Goal: Task Accomplishment & Management: Manage account settings

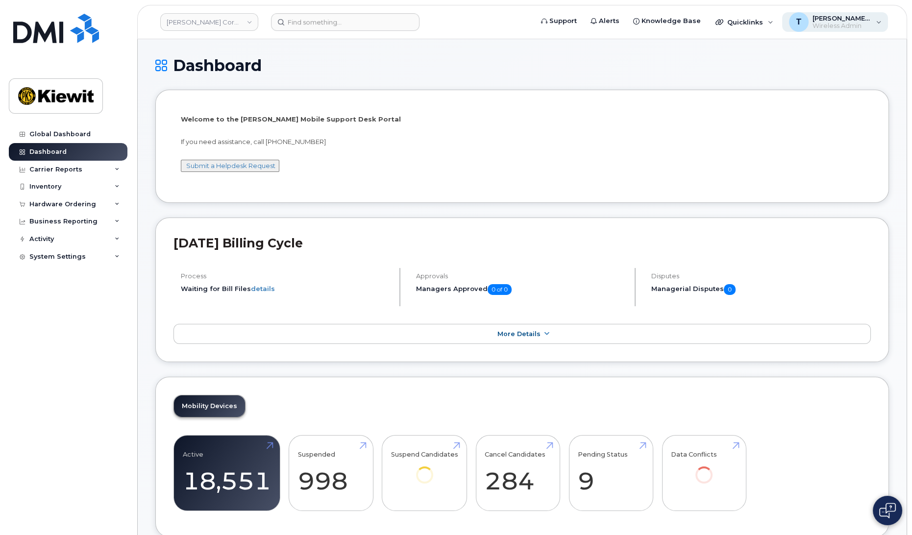
click at [853, 27] on span "Wireless Admin" at bounding box center [841, 26] width 59 height 8
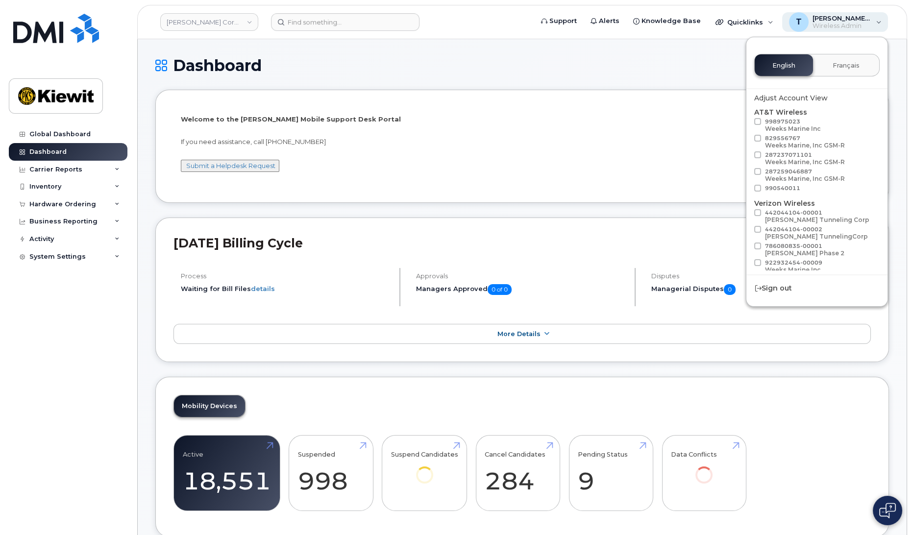
click at [853, 27] on span "Wireless Admin" at bounding box center [841, 26] width 59 height 8
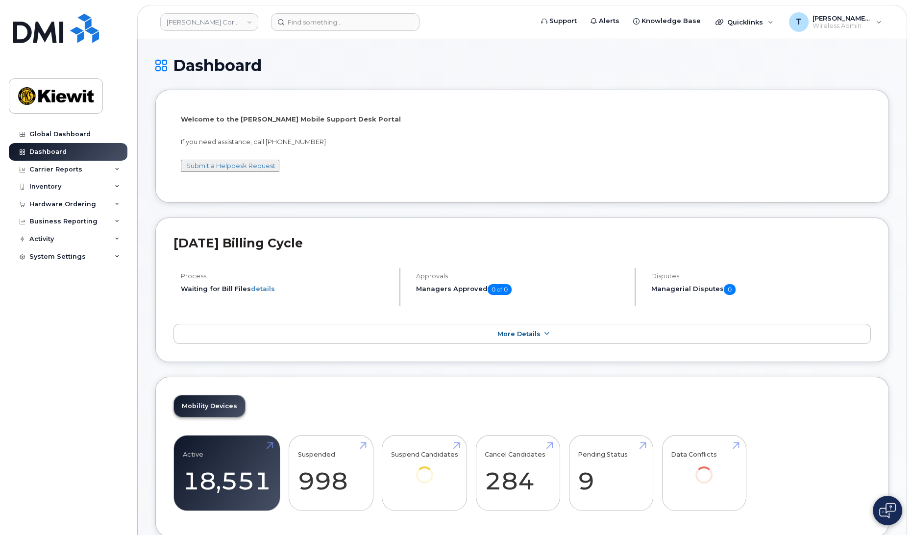
click at [35, 314] on div "Global Dashboard Dashboard Carrier Reports Monthly Billing Data Daily Data Pool…" at bounding box center [69, 322] width 121 height 395
click at [119, 260] on div "System Settings" at bounding box center [68, 257] width 119 height 18
click at [120, 259] on div "System Settings" at bounding box center [68, 257] width 119 height 18
click at [121, 239] on div "Activity" at bounding box center [68, 239] width 119 height 18
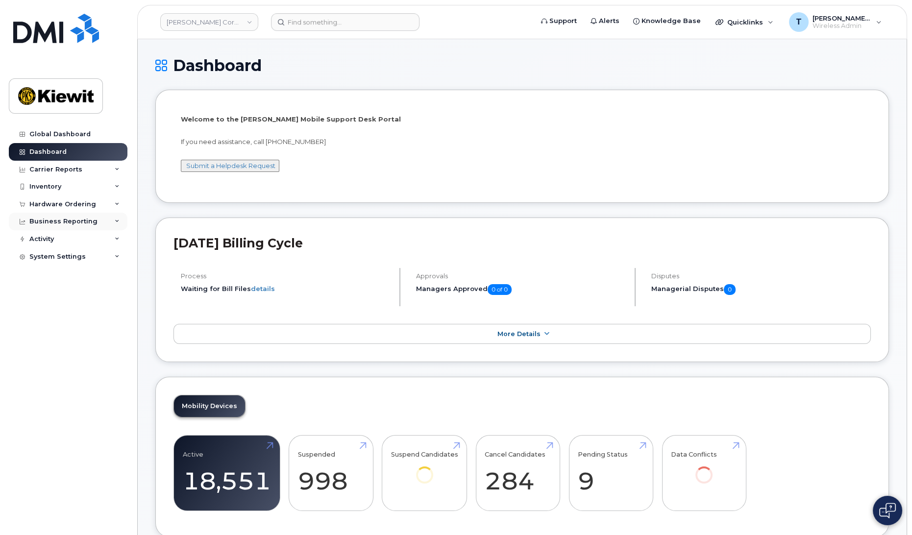
click at [120, 228] on div "Business Reporting" at bounding box center [68, 222] width 119 height 18
click at [119, 207] on div "Hardware Ordering" at bounding box center [68, 205] width 119 height 18
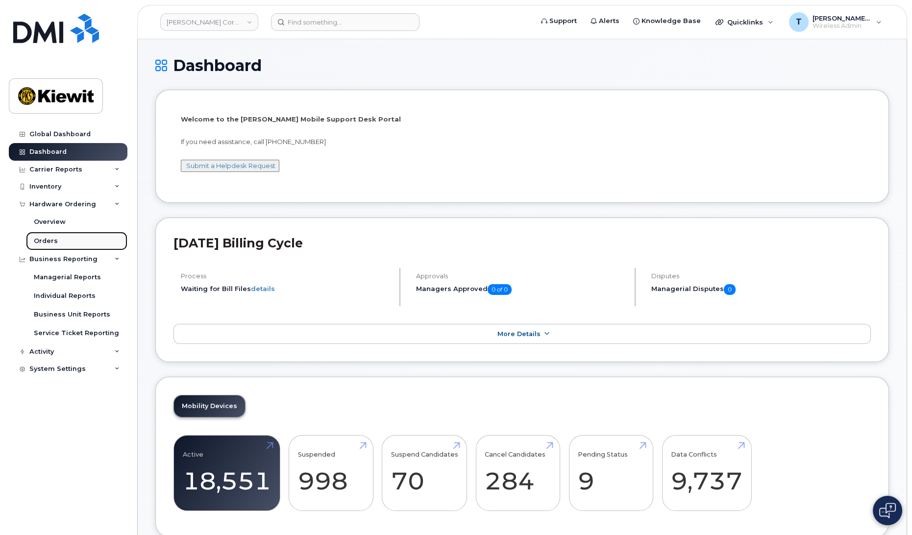
click at [69, 243] on link "Orders" at bounding box center [76, 241] width 101 height 19
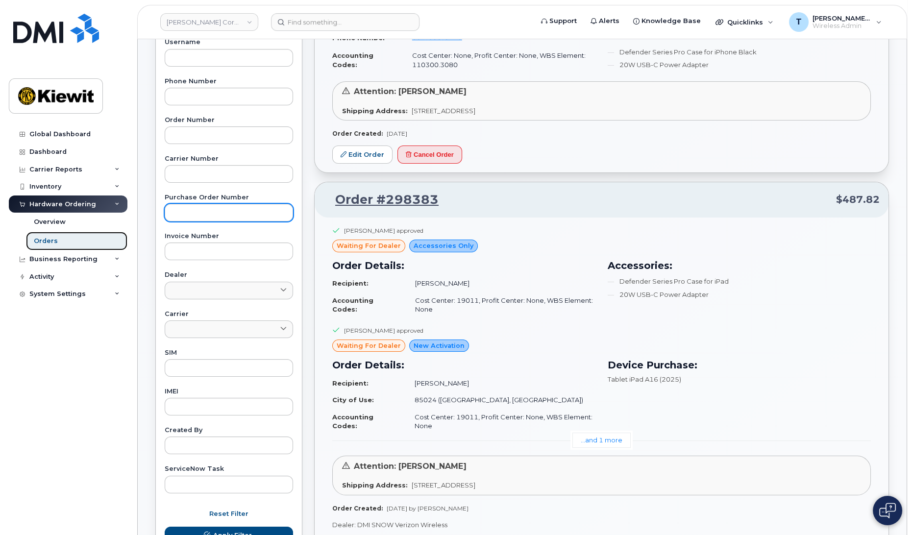
scroll to position [222, 0]
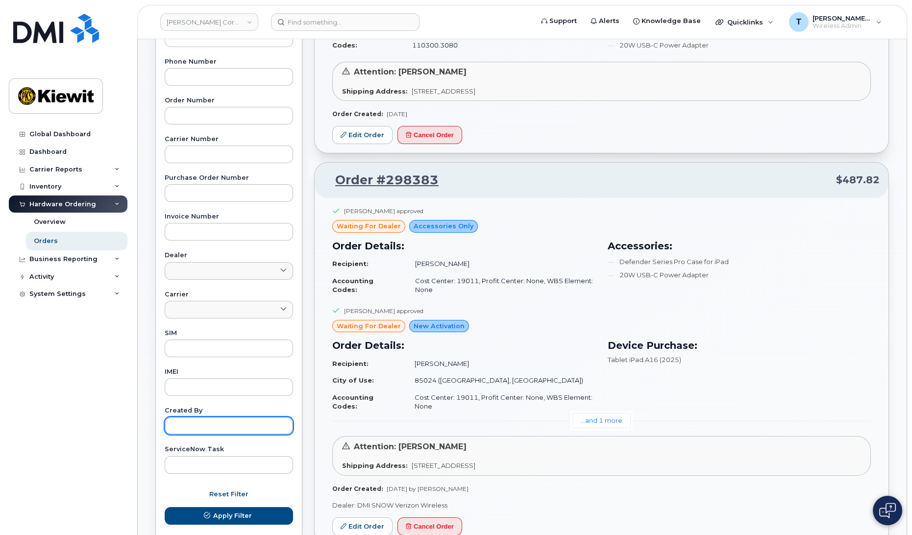
click at [245, 423] on input "text" at bounding box center [229, 426] width 128 height 18
type input "zidon"
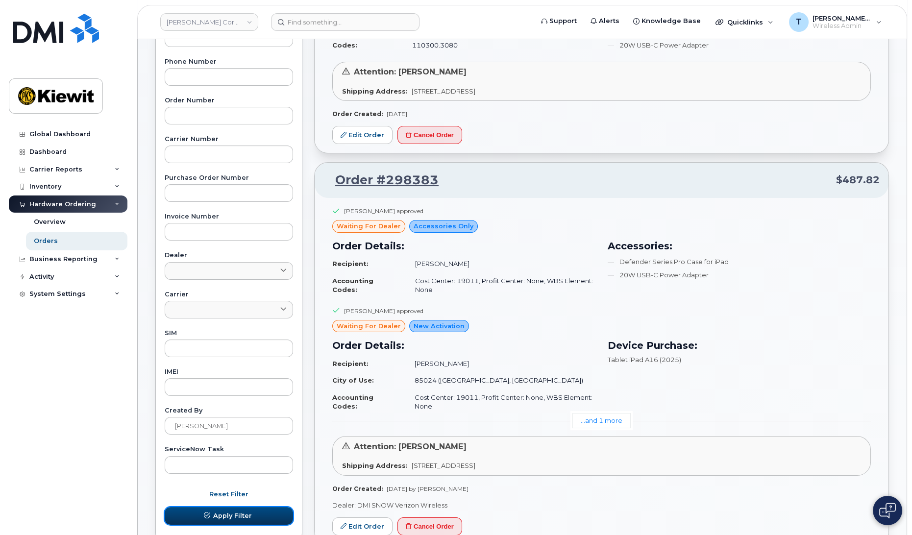
click at [230, 513] on span "Apply Filter" at bounding box center [232, 515] width 39 height 9
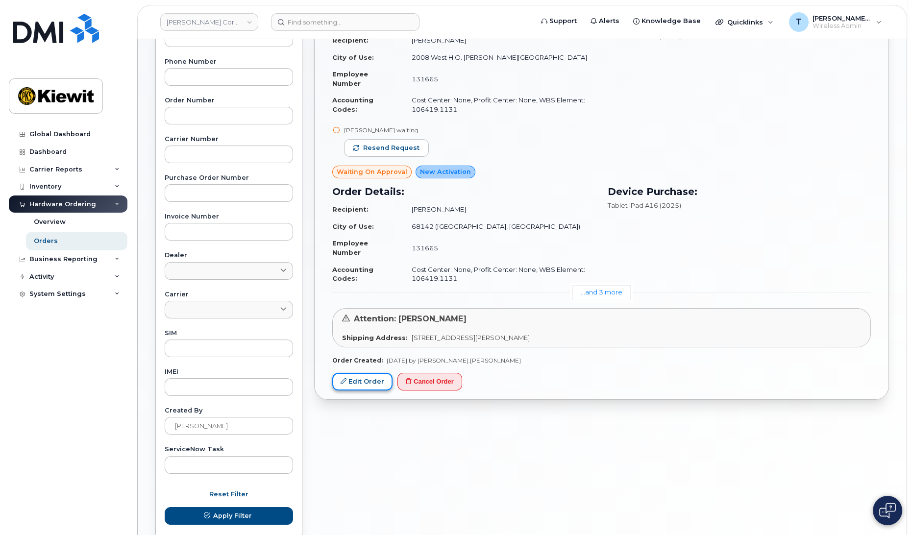
click at [348, 386] on link "Edit Order" at bounding box center [362, 382] width 60 height 18
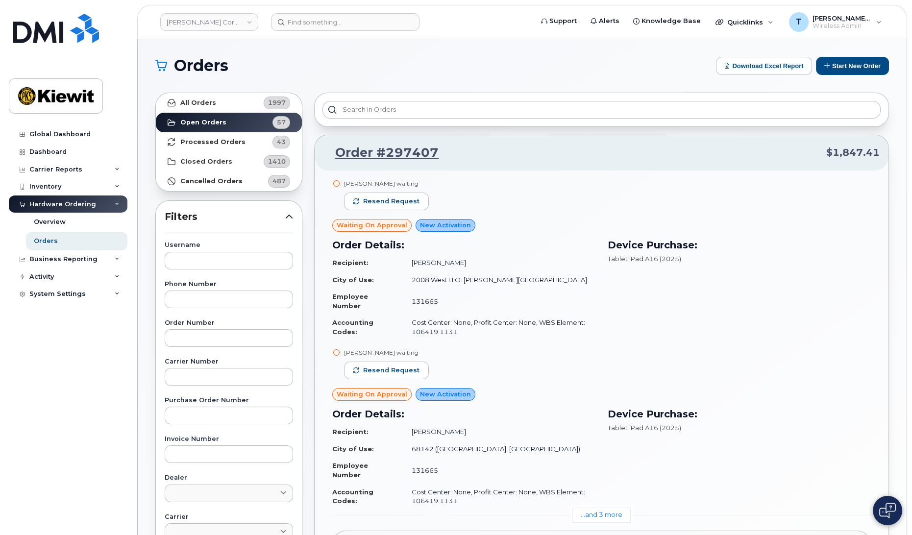
scroll to position [73, 0]
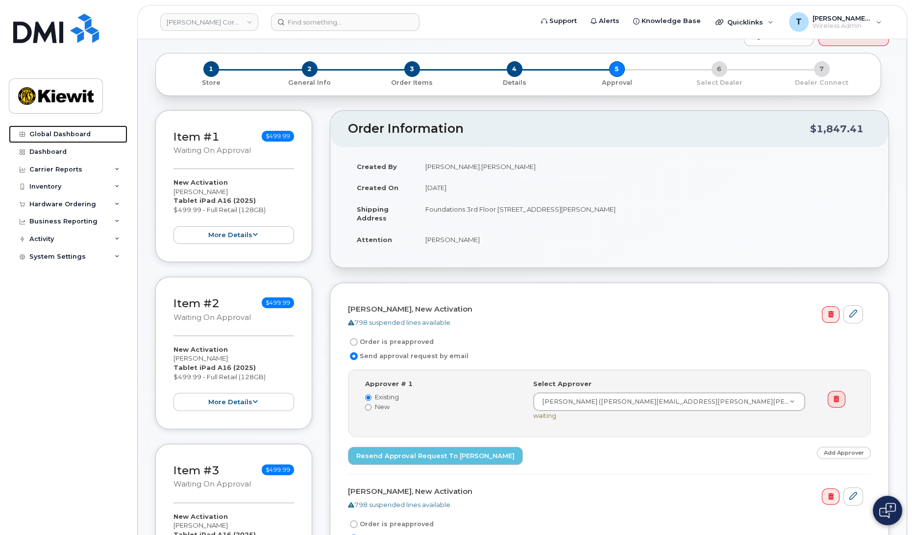
scroll to position [97, 0]
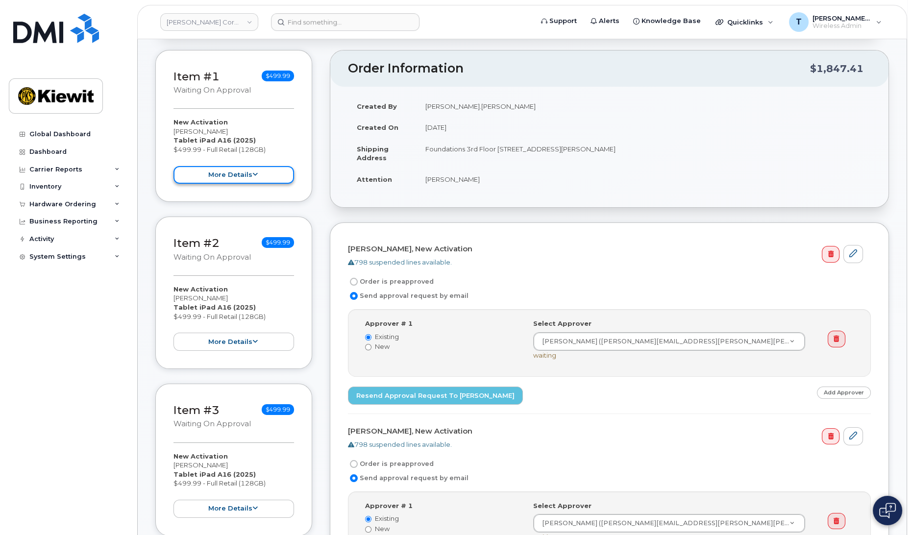
click at [266, 174] on button "more details" at bounding box center [233, 175] width 121 height 18
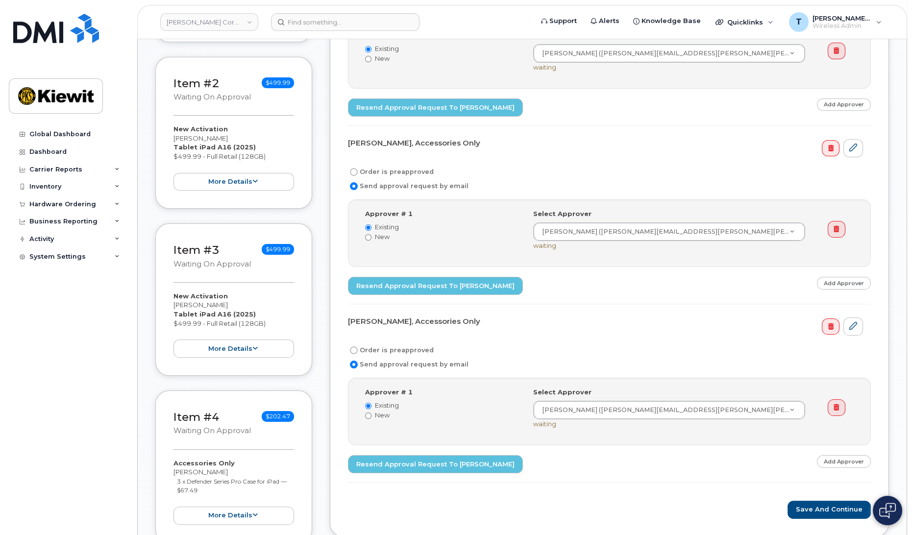
scroll to position [757, 0]
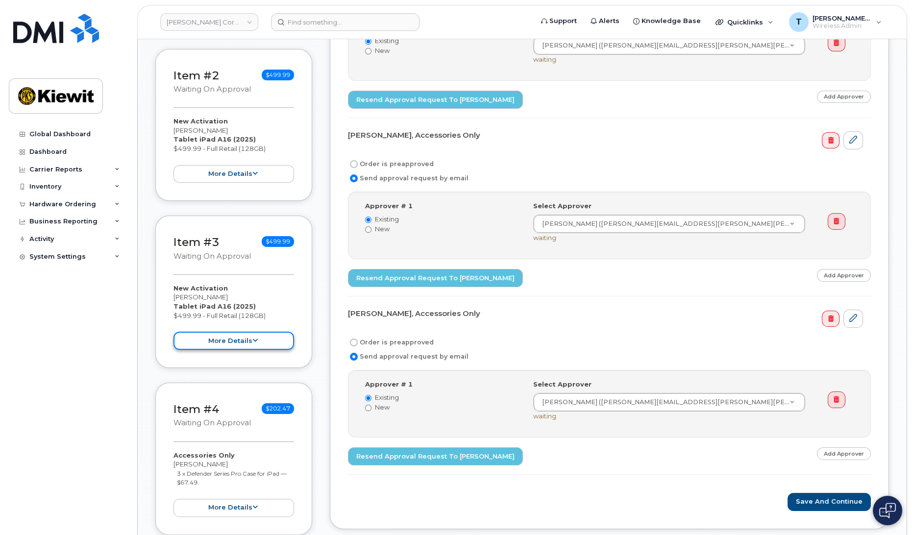
click at [254, 332] on button "more details" at bounding box center [233, 341] width 121 height 18
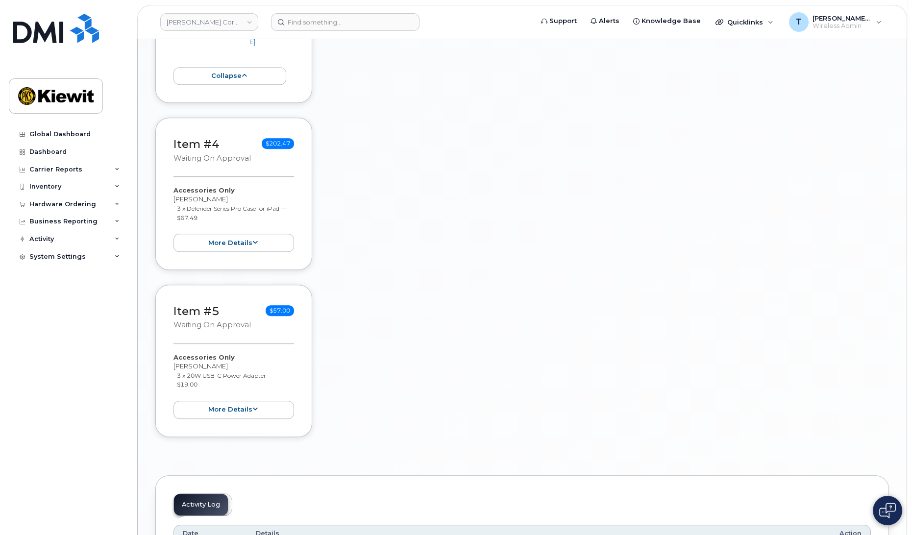
scroll to position [1514, 0]
click at [249, 348] on div "Item #5 Waiting On Approval $57.00 Accessories Only Andrew Zidon 3 x 20W USB-C …" at bounding box center [233, 361] width 157 height 152
click at [250, 401] on button "more details" at bounding box center [233, 410] width 121 height 18
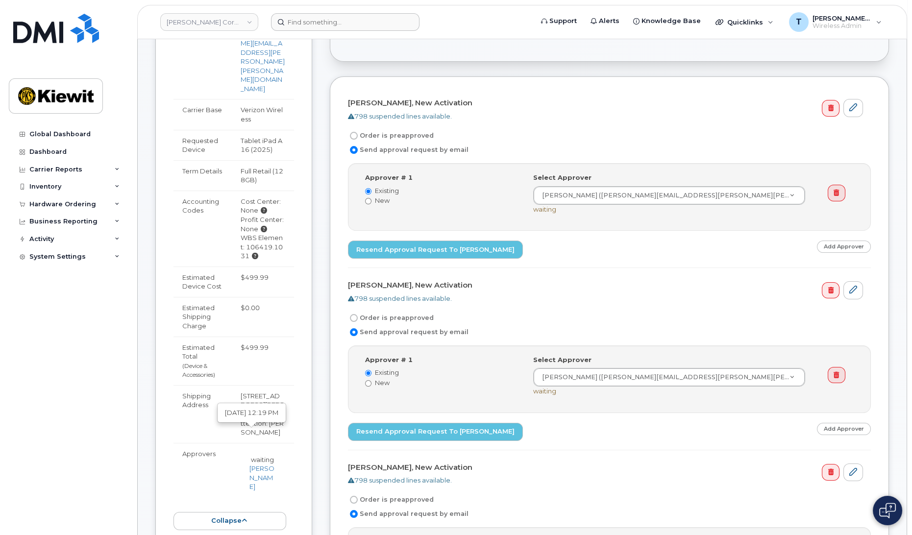
scroll to position [0, 0]
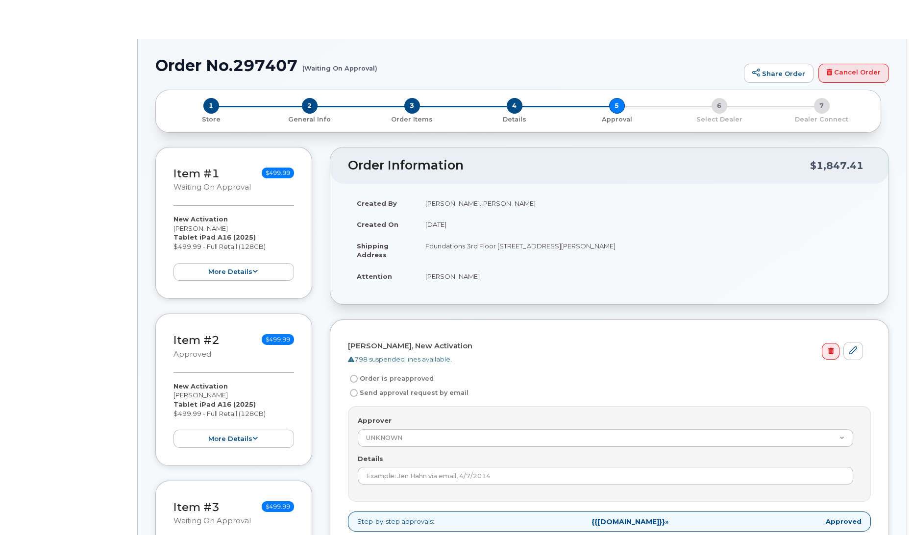
radio input "true"
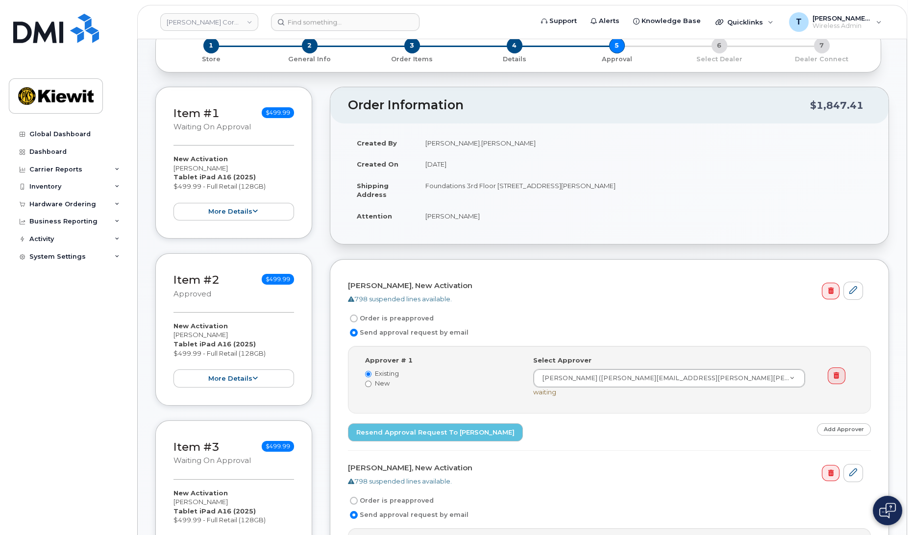
scroll to position [44, 0]
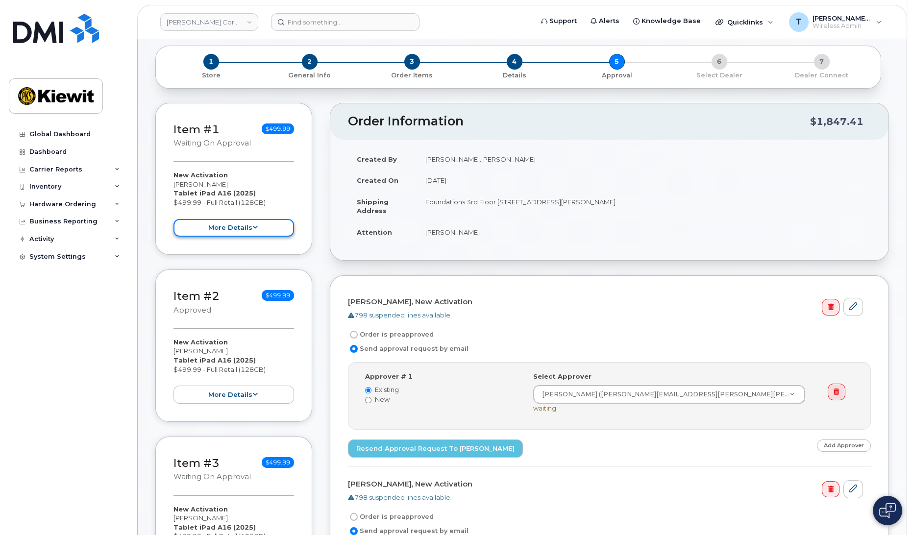
click at [240, 229] on button "more details" at bounding box center [233, 228] width 121 height 18
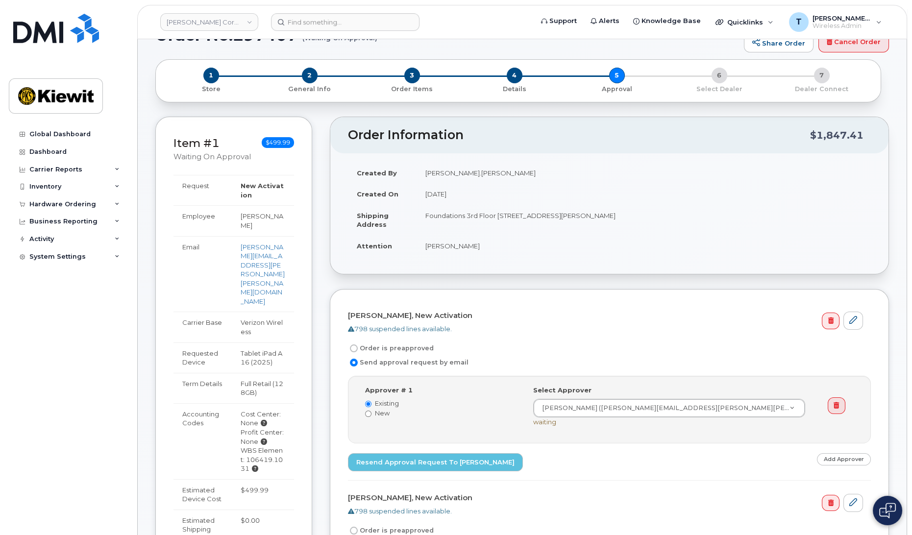
scroll to position [89, 0]
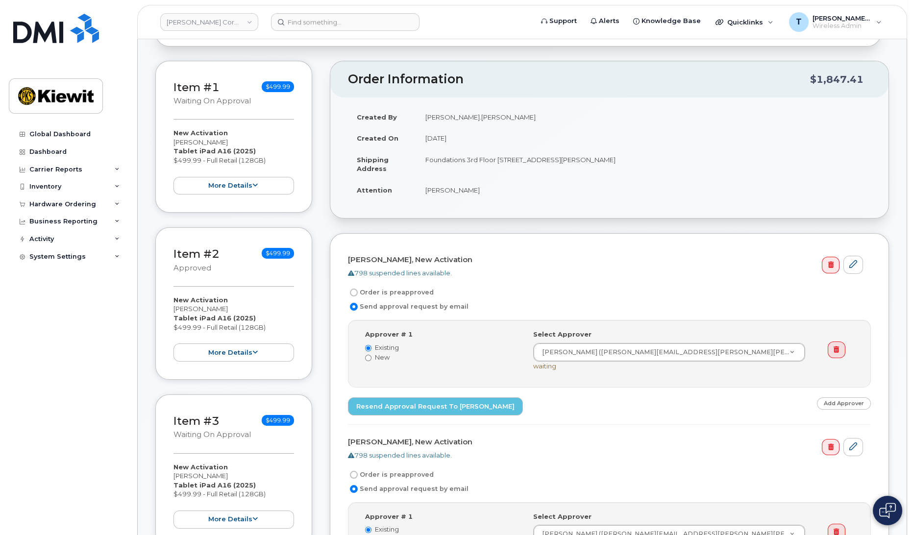
scroll to position [89, 0]
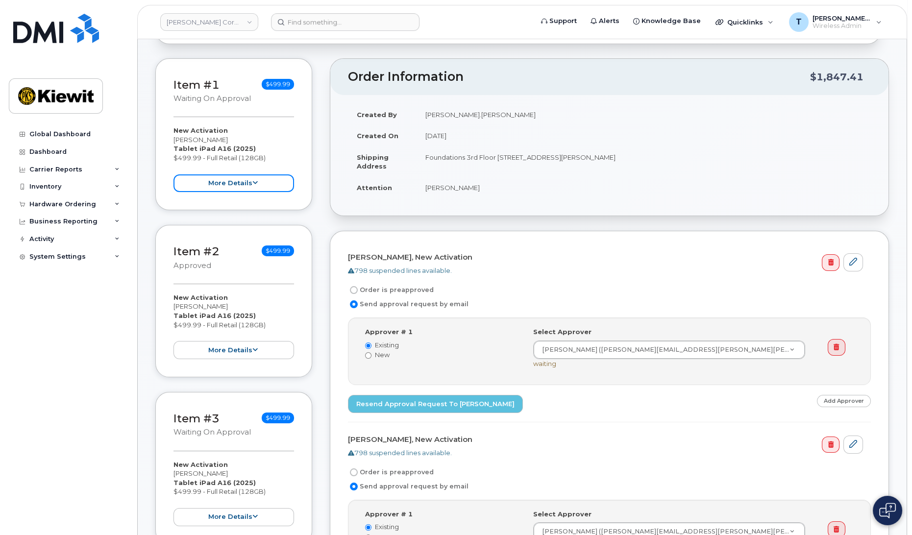
click at [249, 186] on button "more details" at bounding box center [233, 183] width 121 height 18
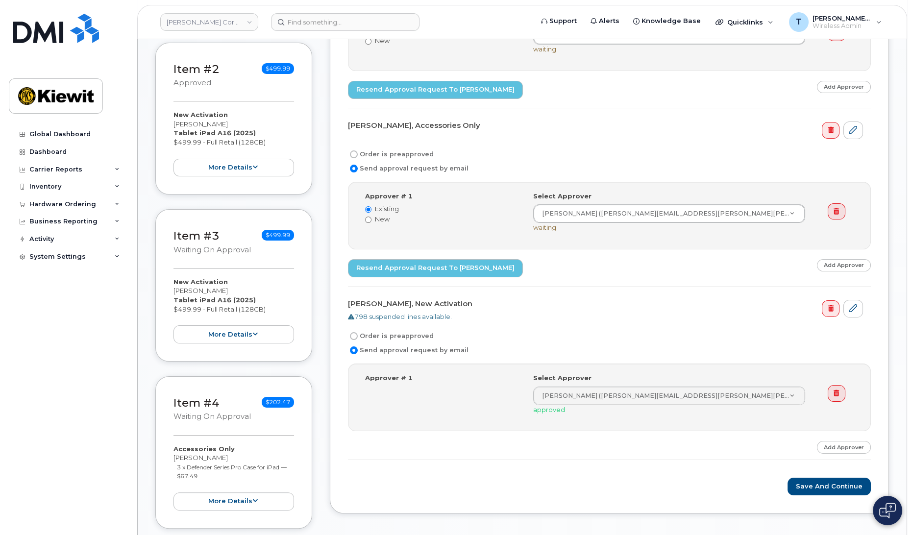
scroll to position [757, 0]
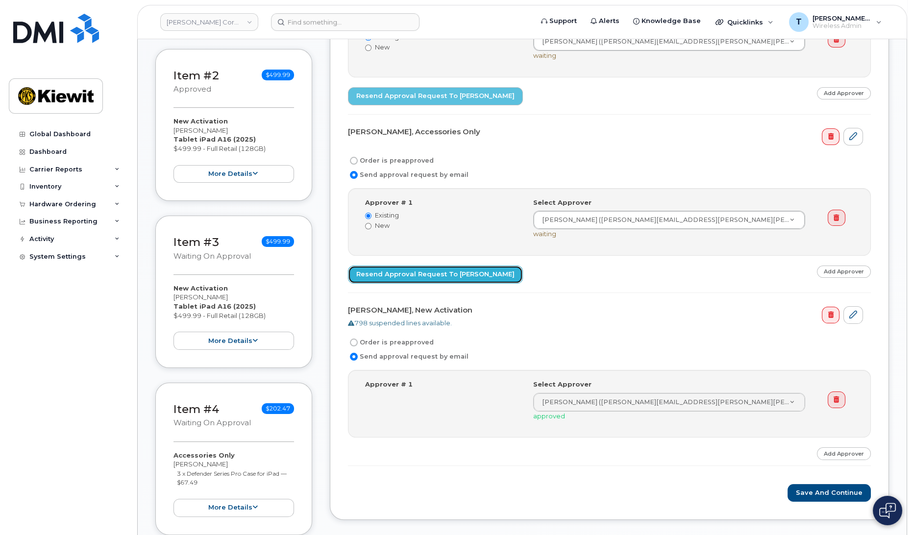
click at [400, 275] on link "Resend Approval Request to Taylor Neely" at bounding box center [435, 275] width 175 height 18
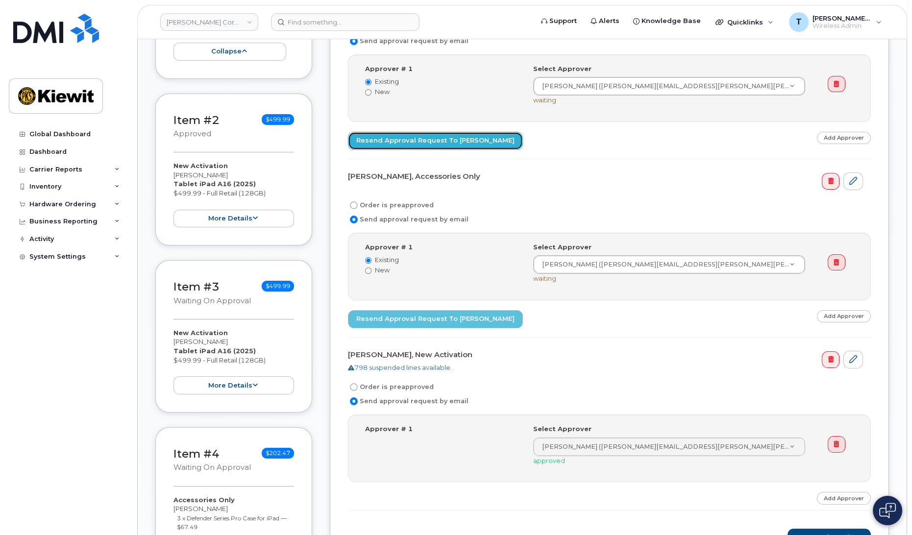
click at [447, 140] on link "Resend Approval Request to Taylor Neely" at bounding box center [435, 141] width 175 height 18
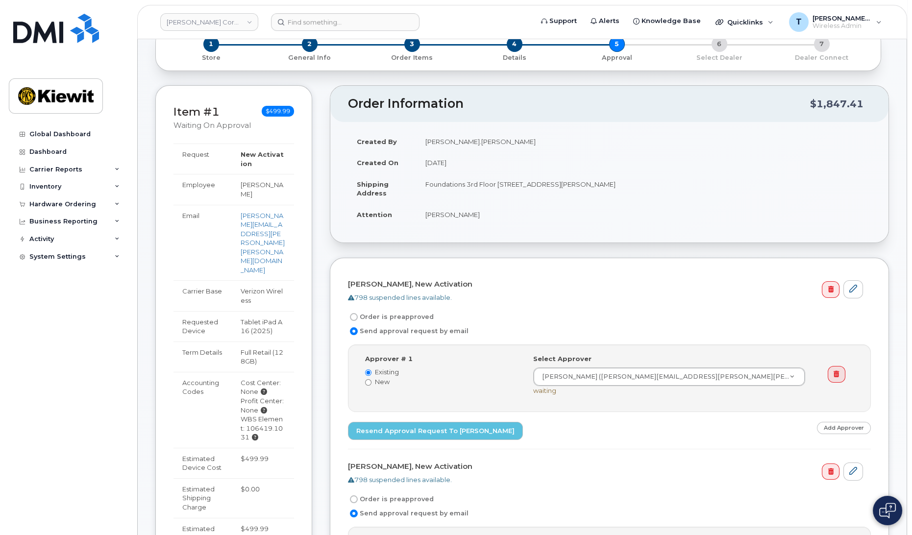
scroll to position [0, 0]
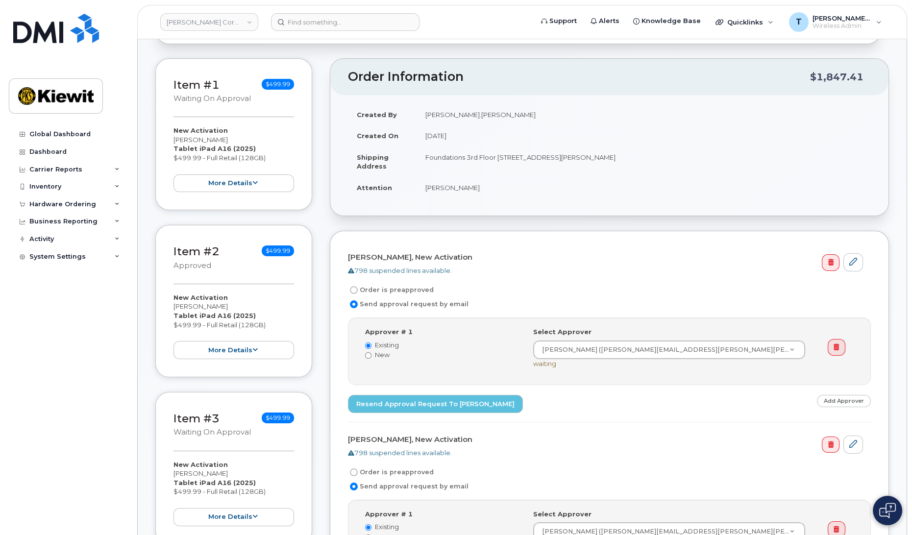
scroll to position [267, 0]
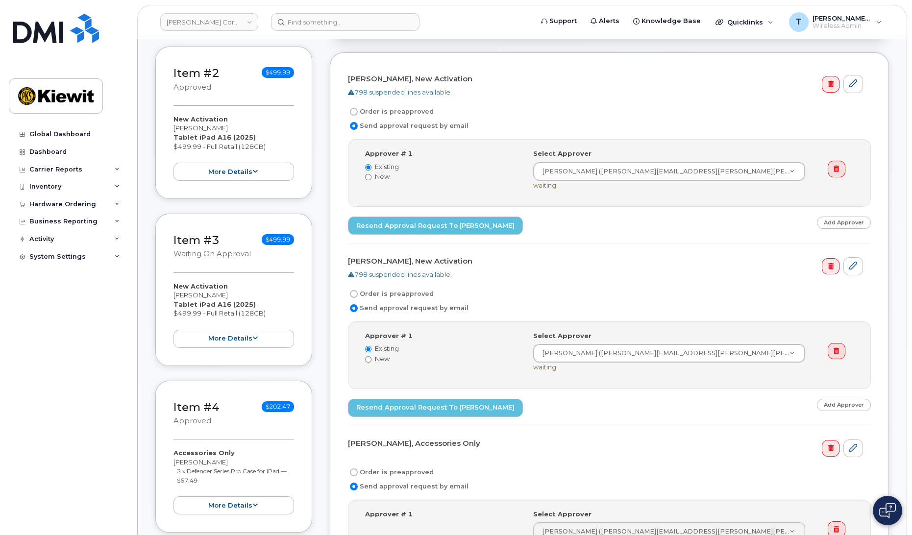
click at [319, 377] on div "Item #1 Waiting On Approval $499.99 New Activation [PERSON_NAME] Tablet iPad A1…" at bounding box center [521, 443] width 733 height 1127
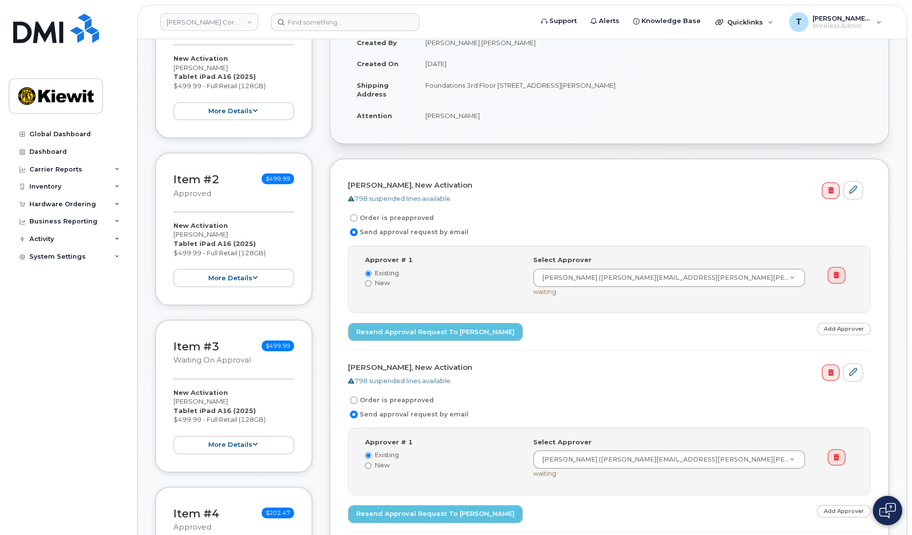
scroll to position [222, 0]
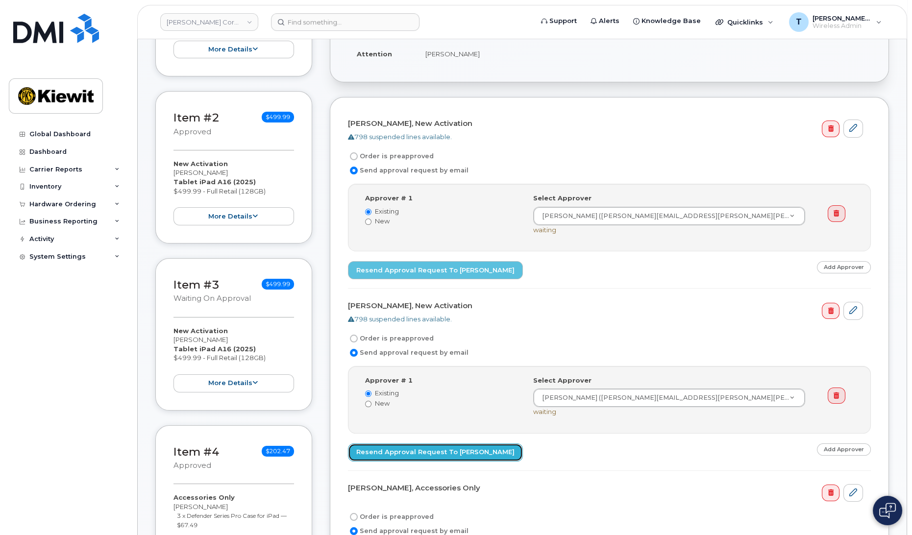
click at [422, 450] on link "Resend Approval Request to [PERSON_NAME]" at bounding box center [435, 452] width 175 height 18
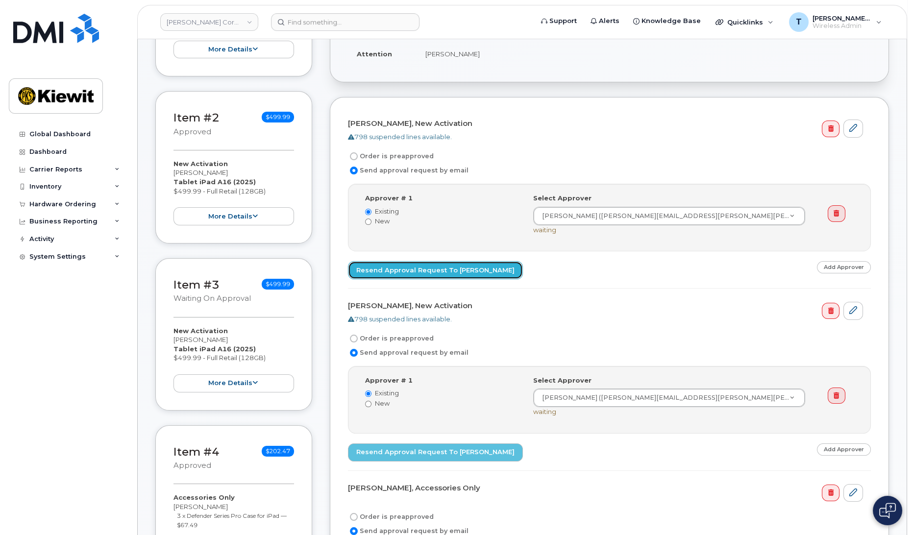
click at [446, 276] on link "Resend Approval Request to [PERSON_NAME]" at bounding box center [435, 270] width 175 height 18
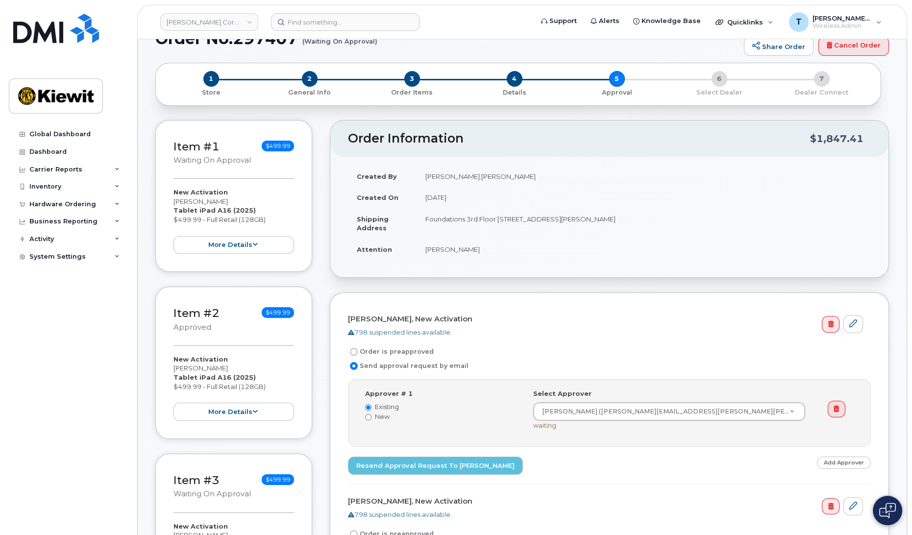
scroll to position [0, 0]
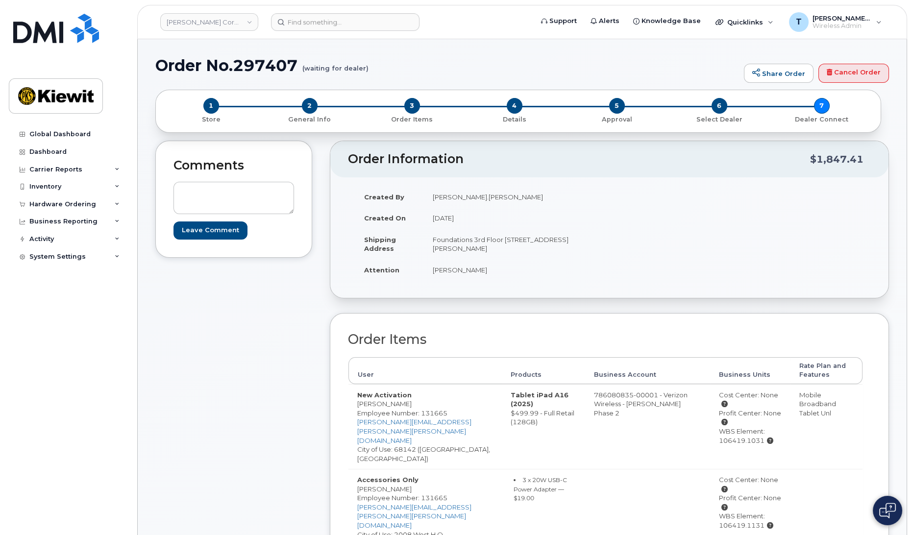
click at [251, 323] on div "Comments Leave Comment" at bounding box center [233, 533] width 157 height 785
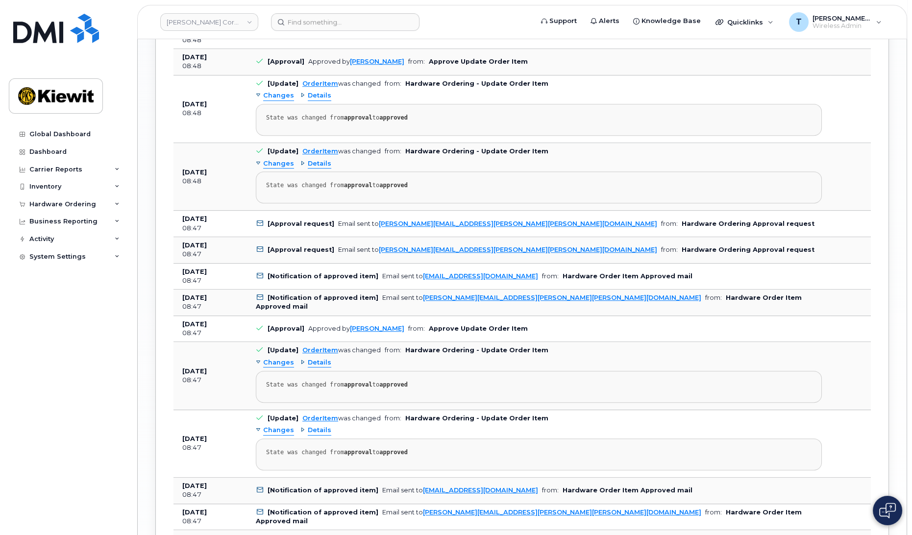
scroll to position [1425, 0]
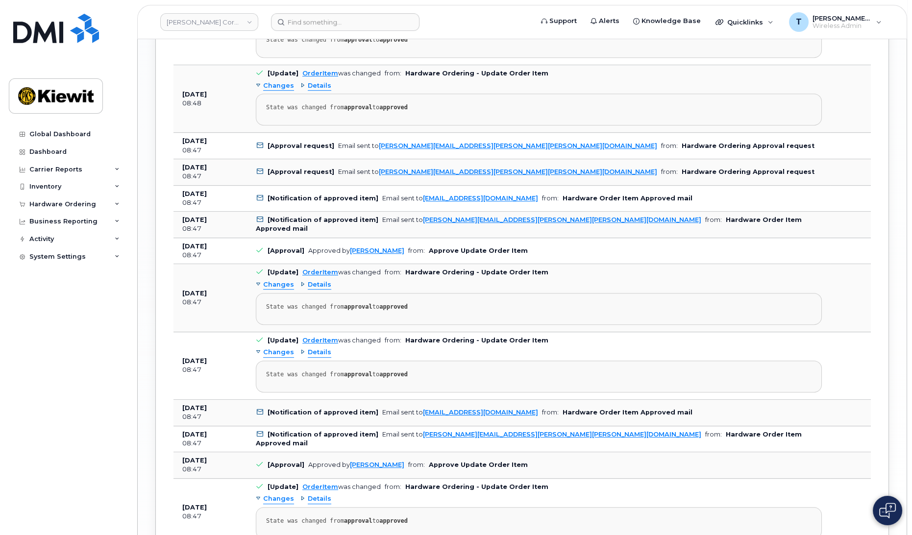
click at [59, 296] on div "Global Dashboard Dashboard Carrier Reports Monthly Billing Data Daily Data Pool…" at bounding box center [69, 322] width 121 height 395
